Goal: Communication & Community: Ask a question

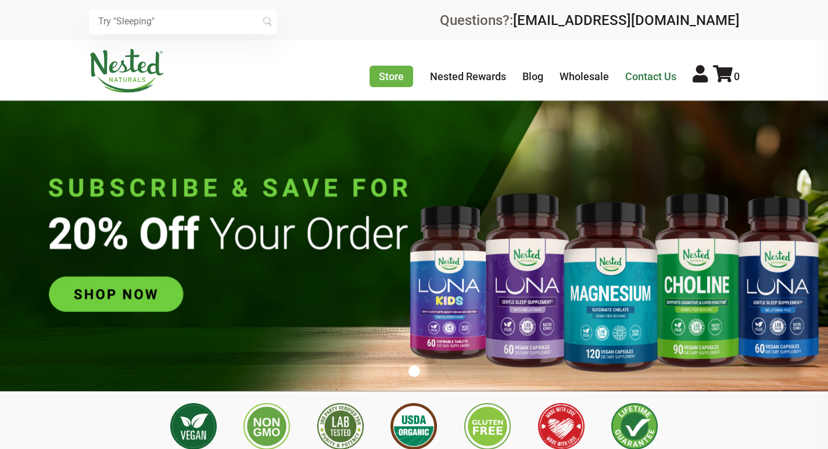
click at [670, 81] on link "Contact Us" at bounding box center [650, 76] width 51 height 12
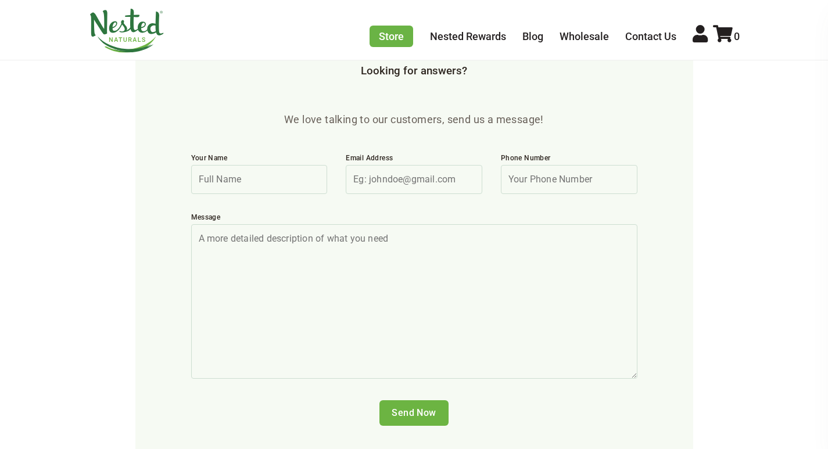
click at [267, 167] on div "Your Name" at bounding box center [259, 173] width 155 height 59
click at [263, 165] on input "Your Name" at bounding box center [259, 179] width 136 height 29
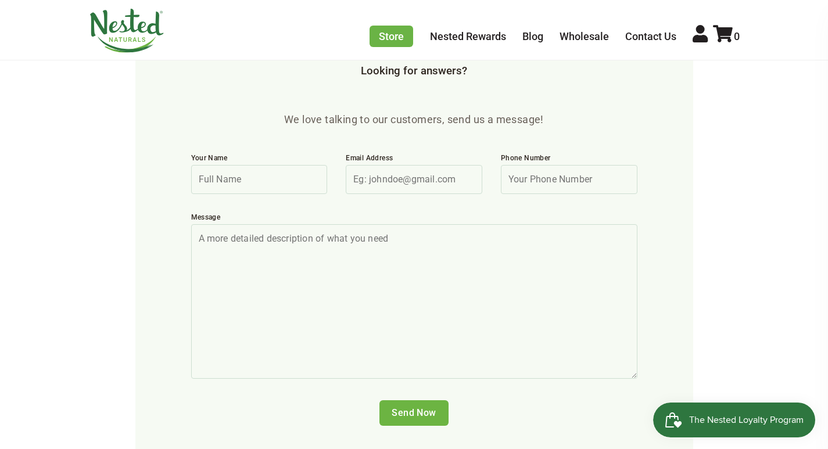
click at [297, 165] on input "Your Name" at bounding box center [259, 179] width 136 height 29
type input "[PERSON_NAME]"
type input "[PERSON_NAME][EMAIL_ADDRESS][DOMAIN_NAME]"
type input "8777462696"
click at [386, 247] on textarea "Message" at bounding box center [414, 301] width 446 height 154
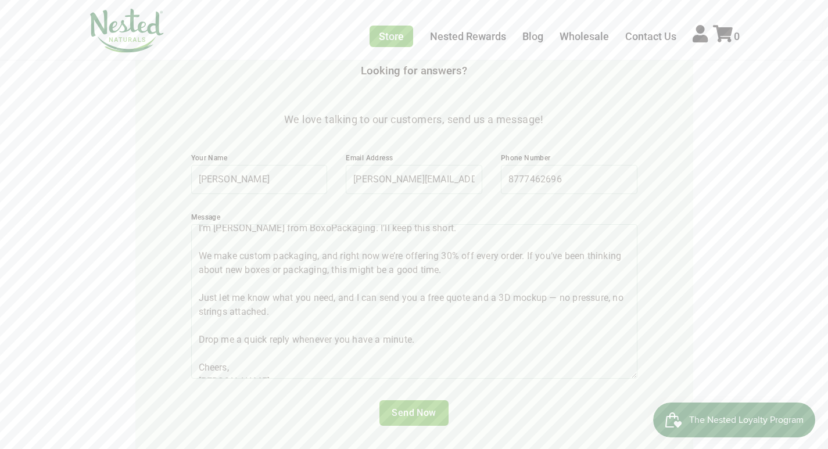
scroll to position [58, 0]
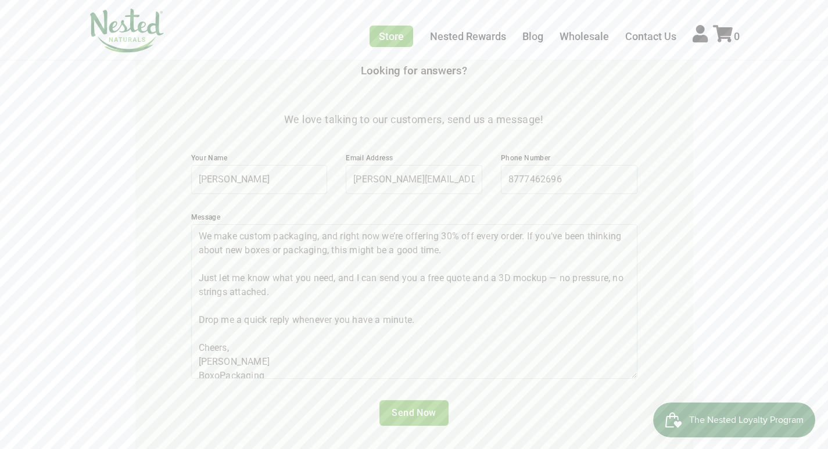
type textarea "Hi, I’m [PERSON_NAME] from BoxoPackaging. I’ll keep this short. We make custom …"
click at [412, 394] on div "Send Now" at bounding box center [414, 427] width 465 height 72
click at [418, 400] on input "Send Now" at bounding box center [413, 413] width 69 height 26
